Goal: Information Seeking & Learning: Understand process/instructions

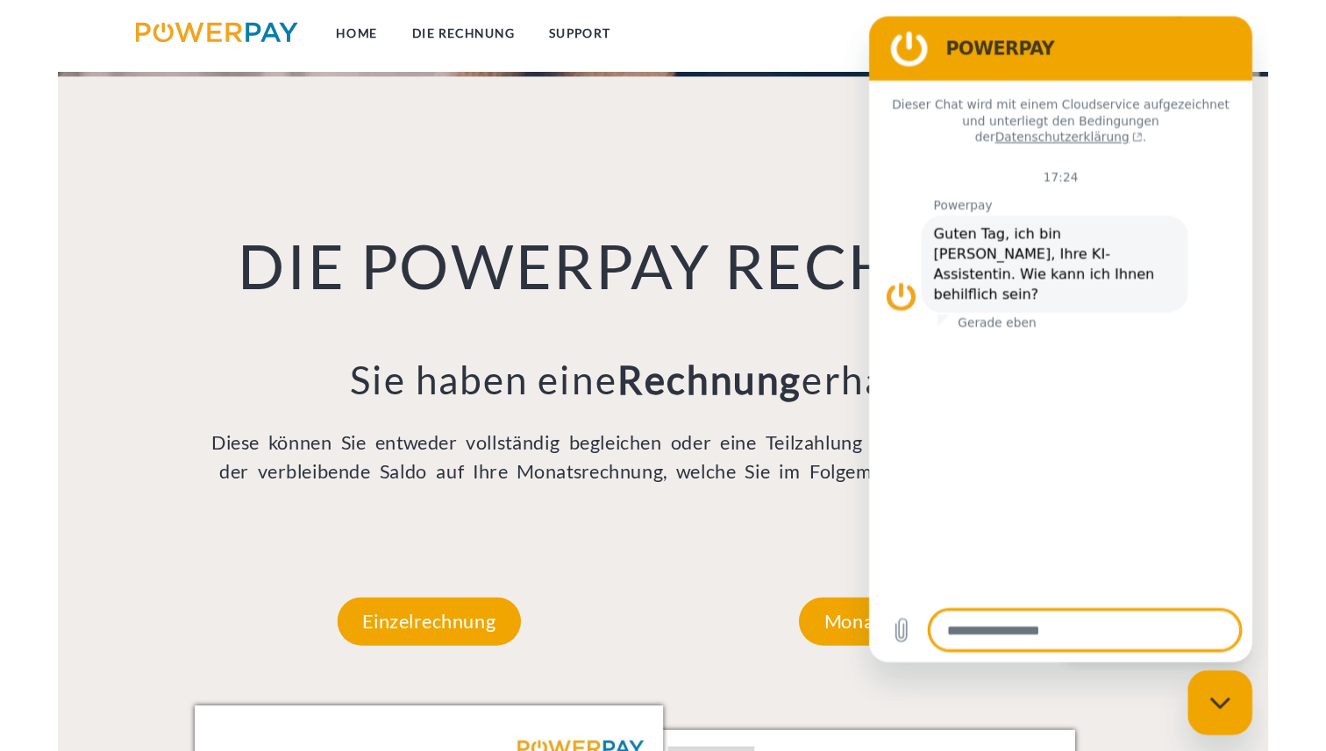
scroll to position [1007, 0]
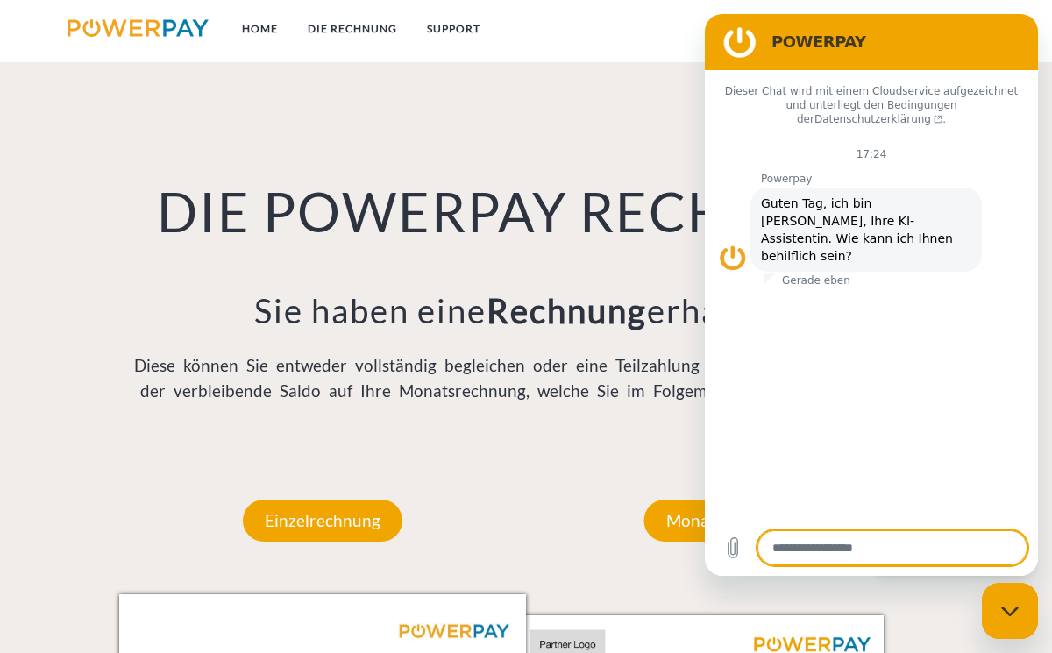
click at [743, 32] on figure at bounding box center [739, 42] width 35 height 35
drag, startPoint x: 739, startPoint y: 45, endPoint x: 1315, endPoint y: 44, distance: 576.0
click at [705, 17] on html "POWERPAY Dieser Chat wird mit einem Cloudservice aufgezeichnet und unterliegt d…" at bounding box center [871, 295] width 333 height 562
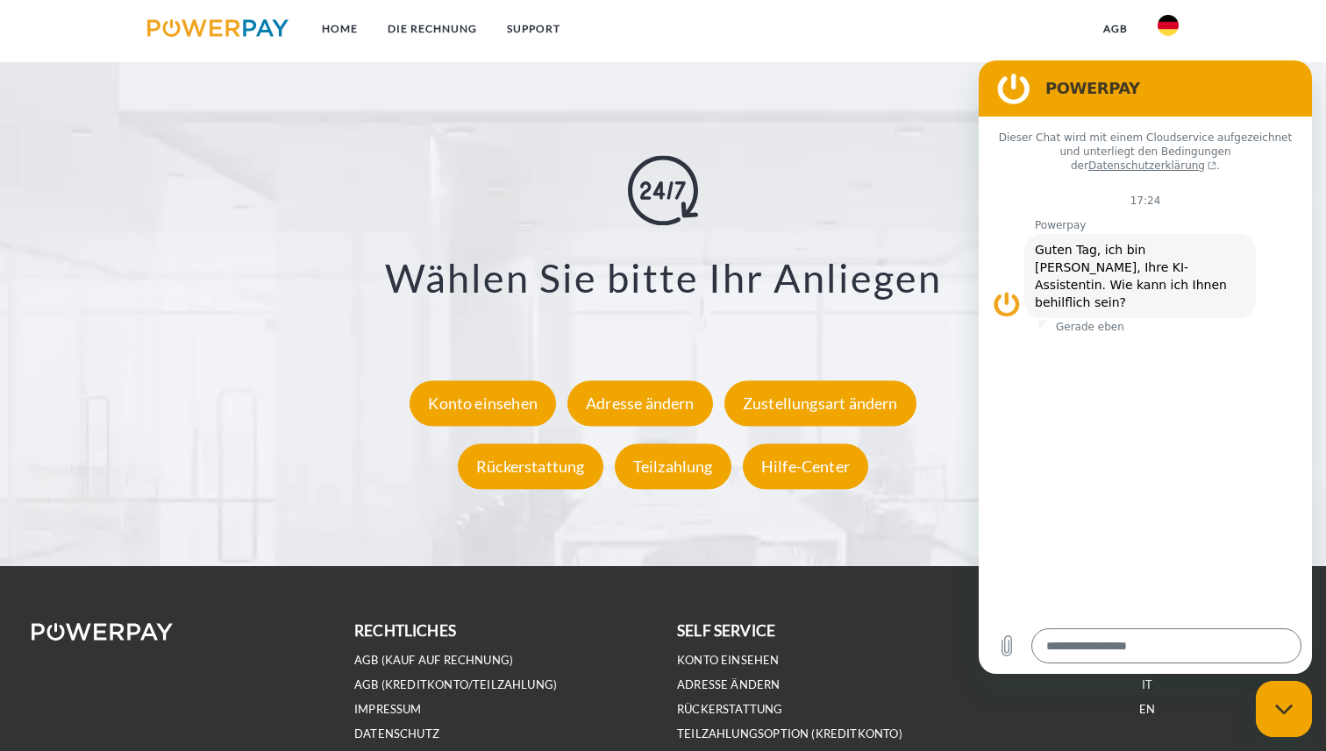
scroll to position [3147, 0]
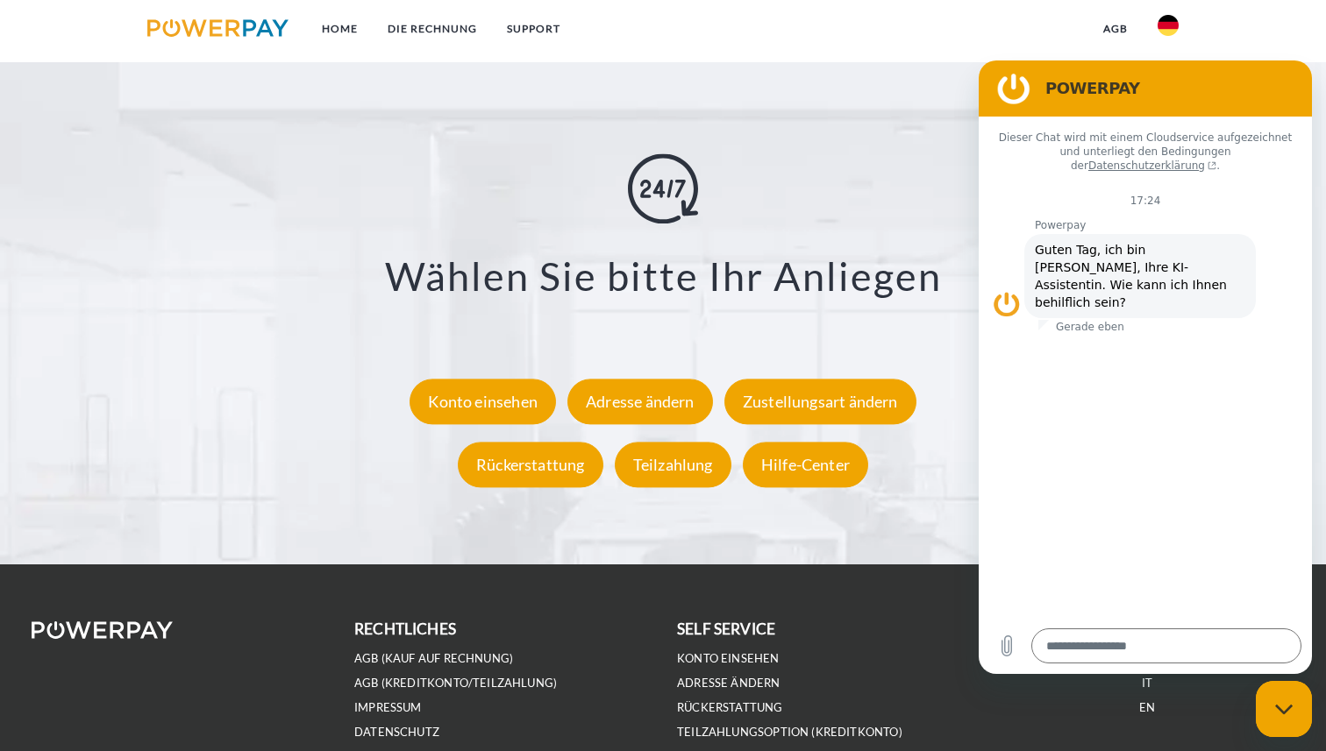
click at [779, 143] on div "**********" at bounding box center [663, 325] width 1193 height 387
click at [673, 214] on img at bounding box center [663, 189] width 70 height 70
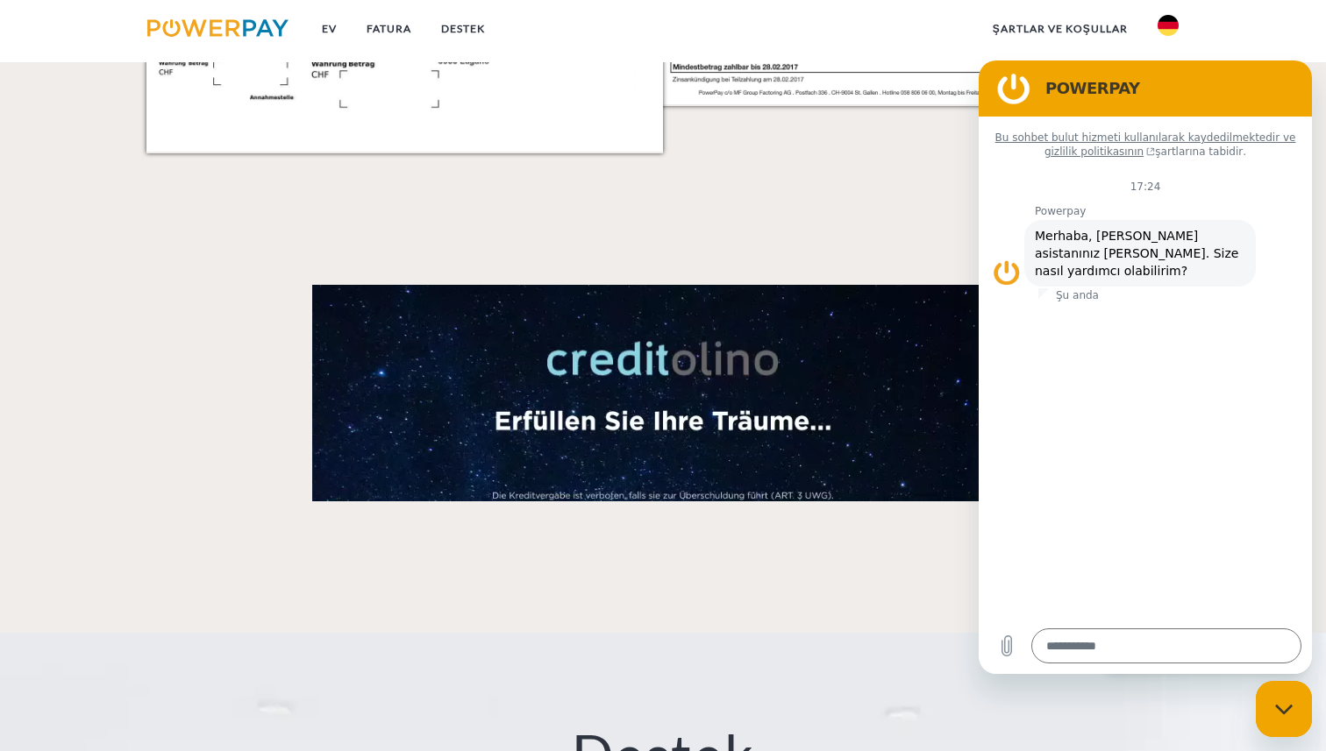
scroll to position [2401, 0]
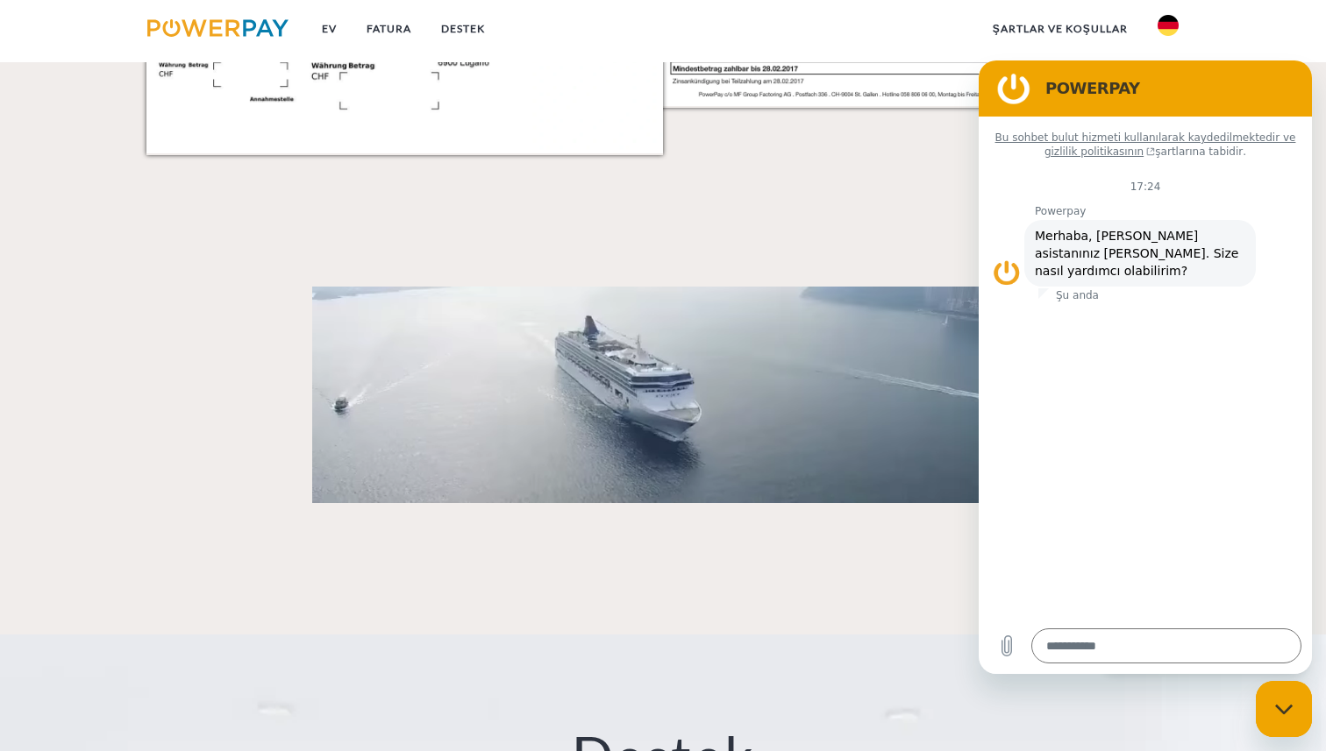
click at [1051, 652] on div "Mesajlaşma penceresini kapat" at bounding box center [1283, 709] width 53 height 53
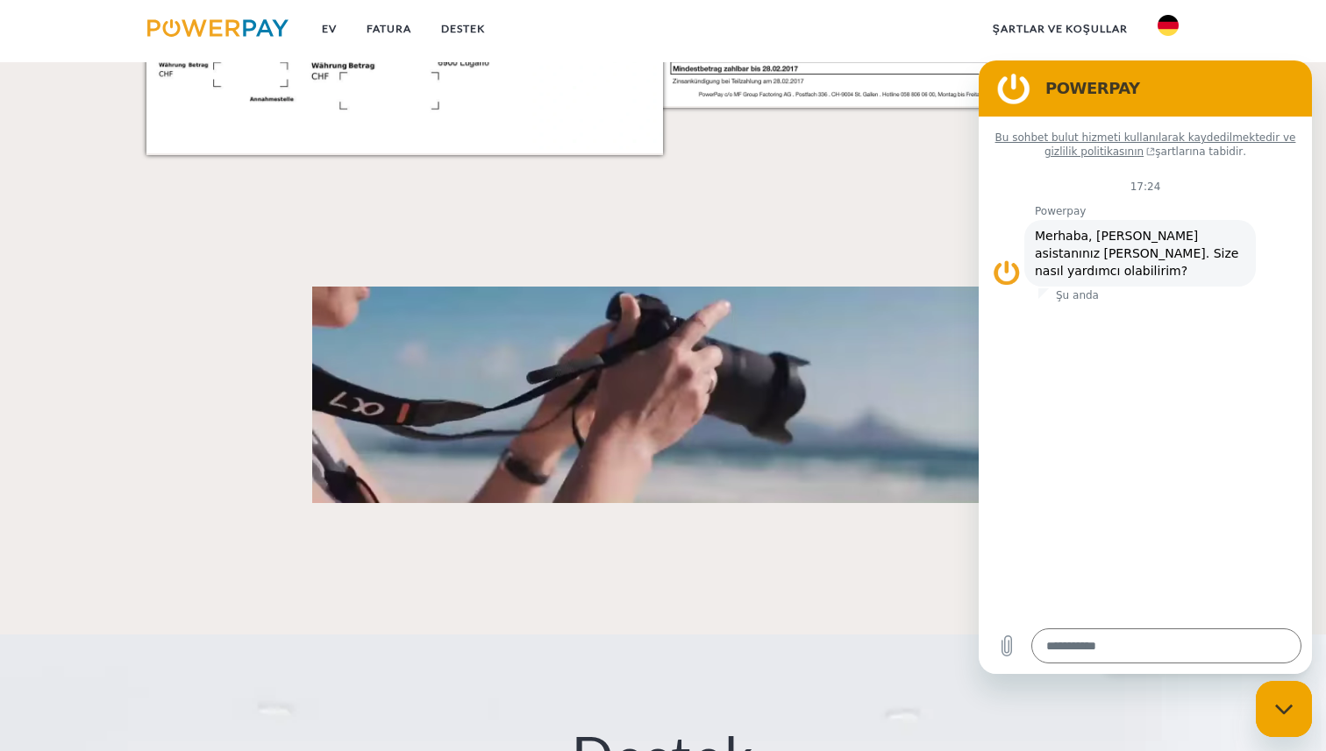
type textarea "*"
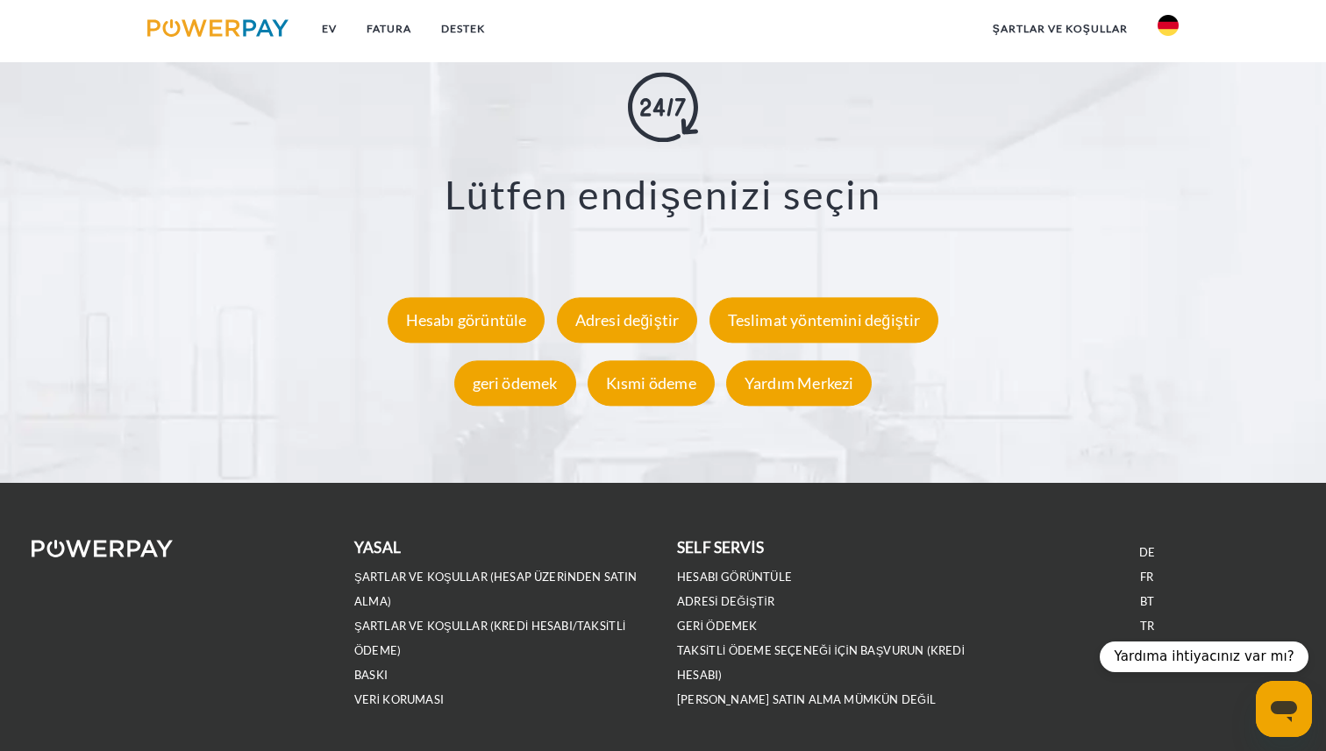
scroll to position [3283, 0]
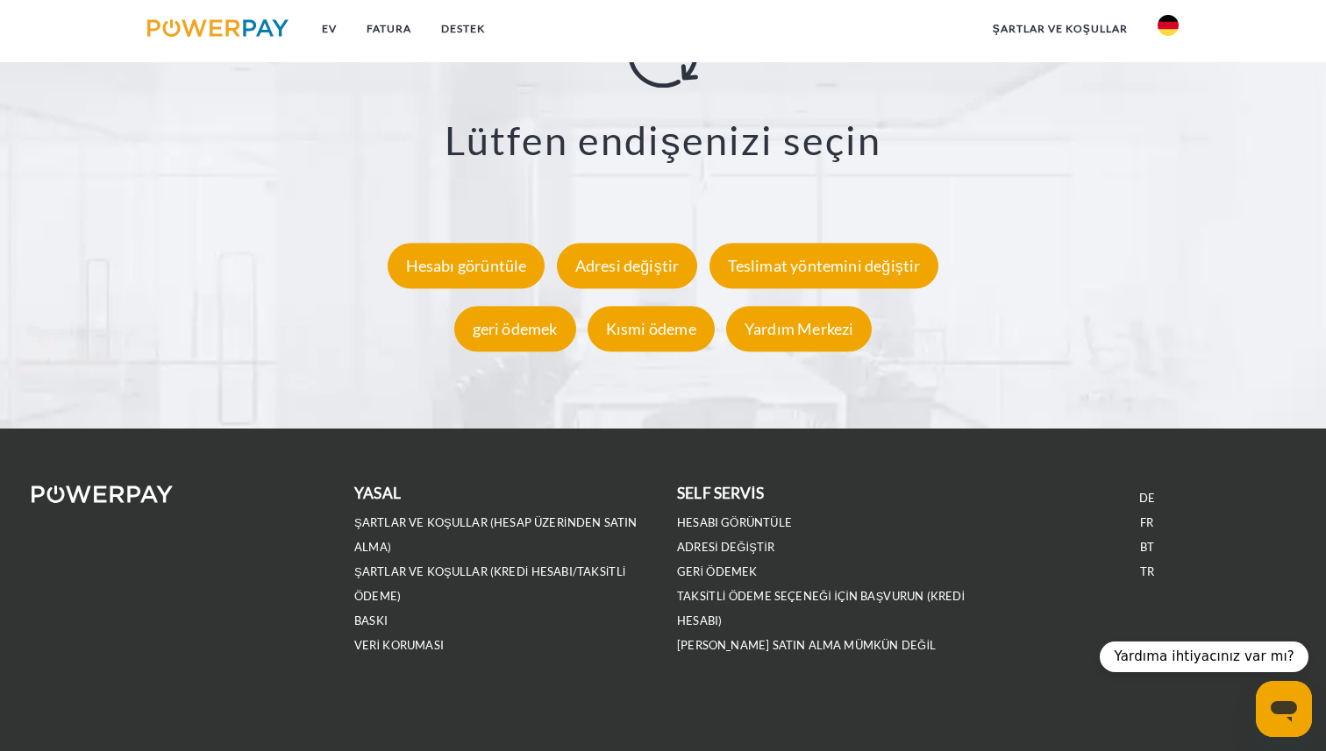
click at [1051, 27] on font "Şartlar ve koşullar" at bounding box center [1060, 28] width 135 height 13
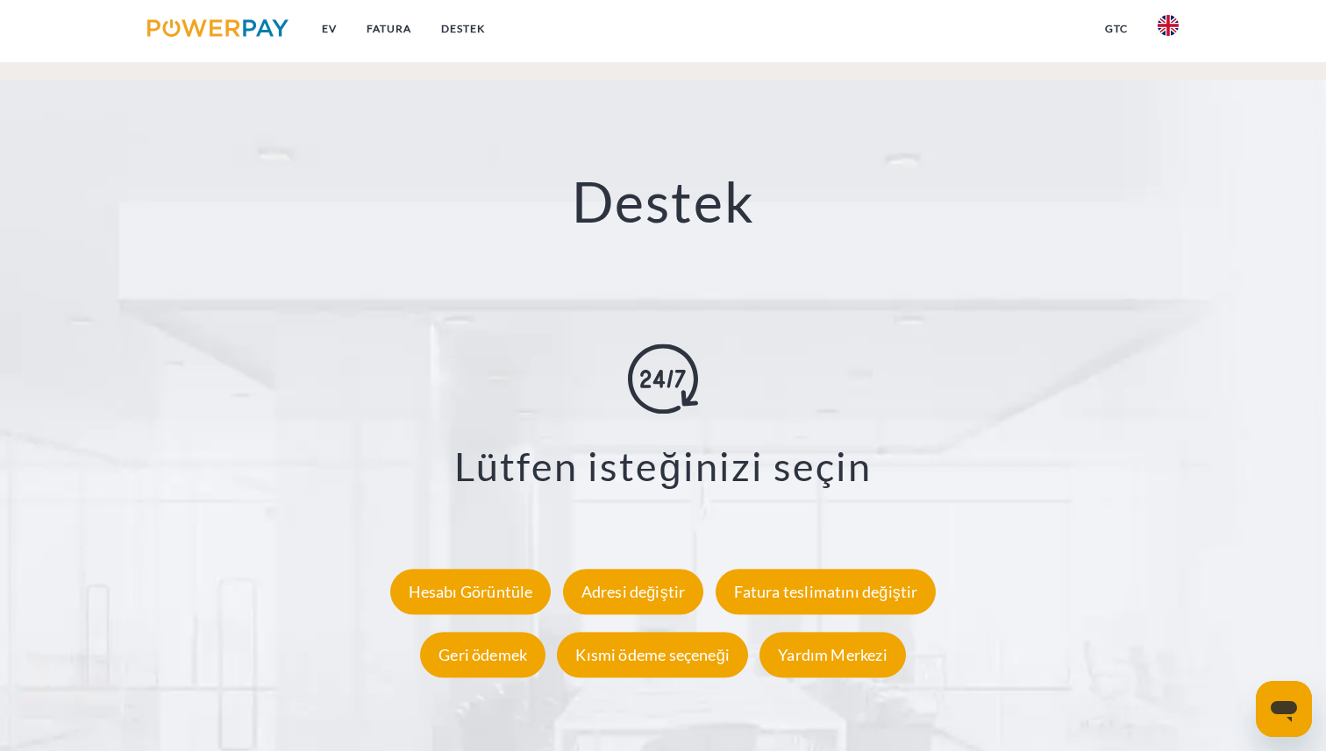
scroll to position [3088, 0]
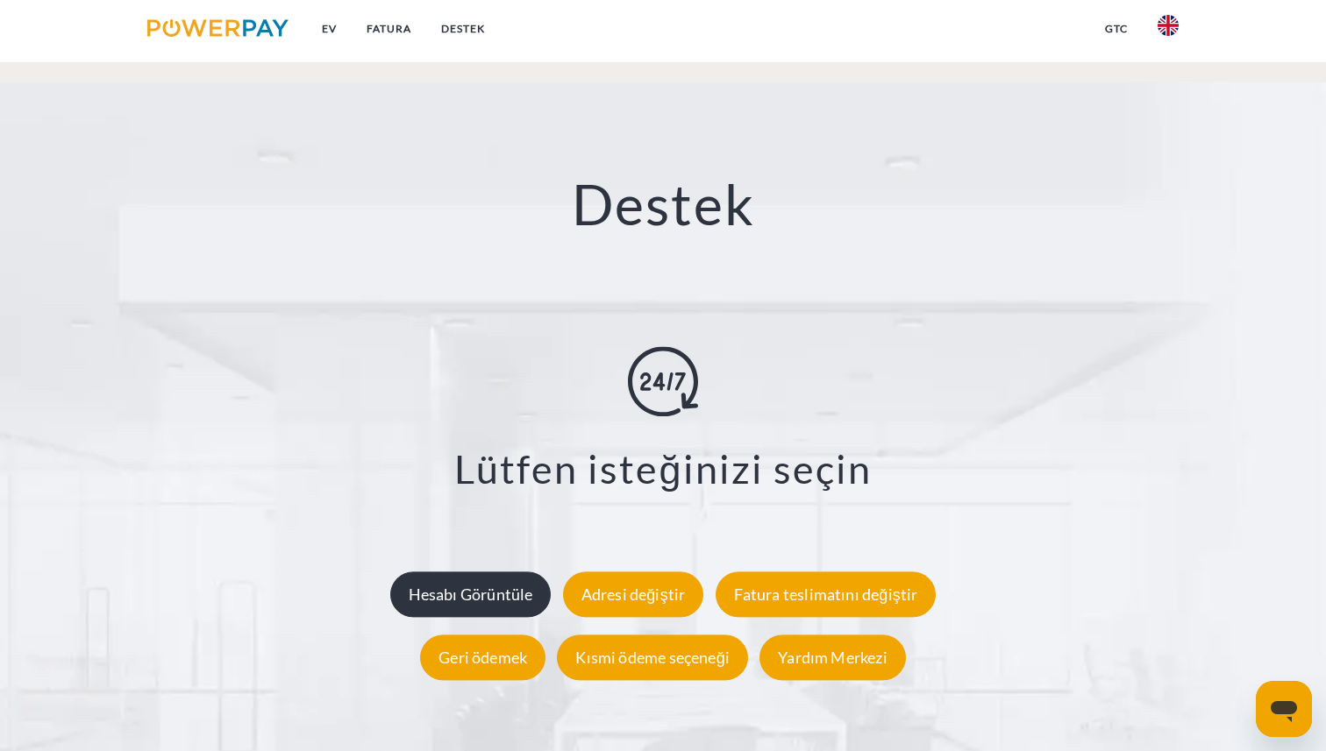
click at [446, 585] on font "Hesabı Görüntüle" at bounding box center [471, 594] width 125 height 19
